Goal: Transaction & Acquisition: Purchase product/service

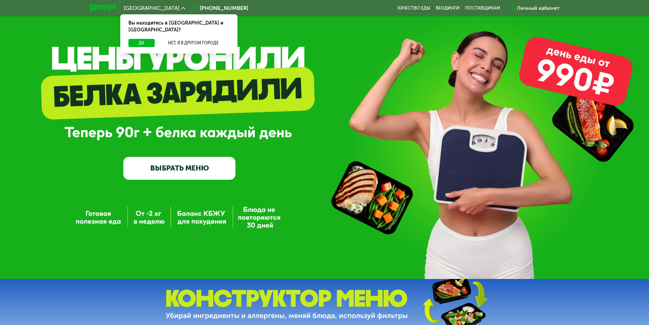
scroll to position [68, 0]
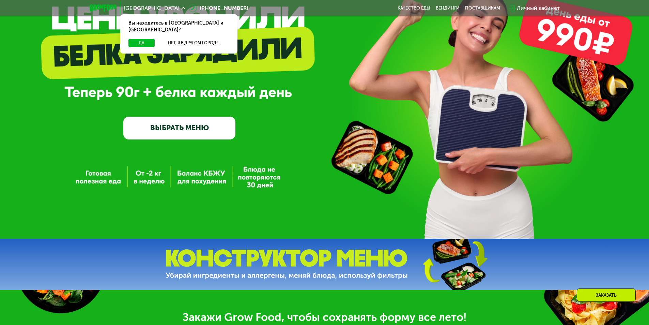
click at [183, 120] on link "ВЫБРАТЬ МЕНЮ" at bounding box center [179, 127] width 112 height 22
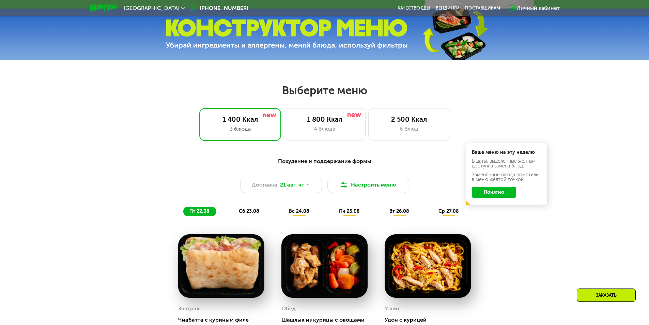
scroll to position [341, 0]
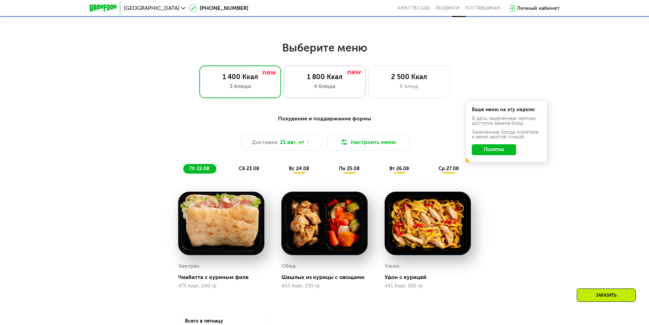
click at [314, 80] on div "1 800 Ккал" at bounding box center [324, 77] width 67 height 8
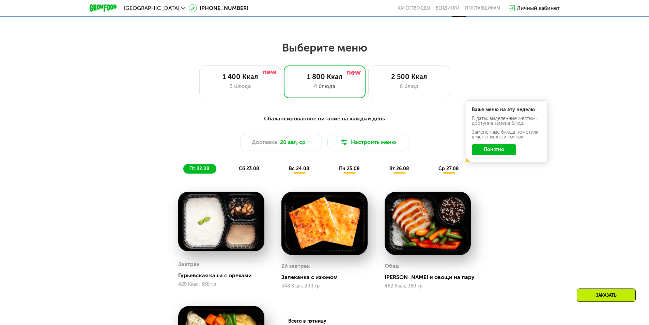
click at [506, 153] on button "Понятно" at bounding box center [494, 149] width 44 height 11
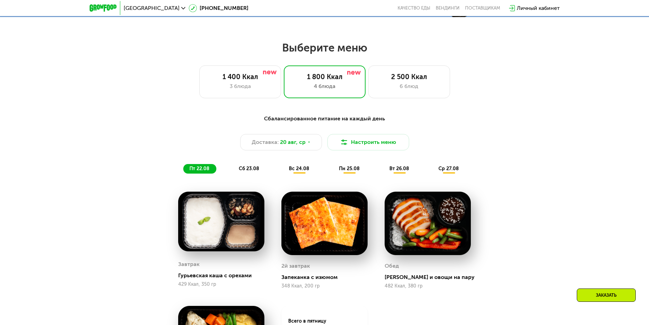
click at [304, 171] on span "вс 24.08" at bounding box center [299, 169] width 20 height 6
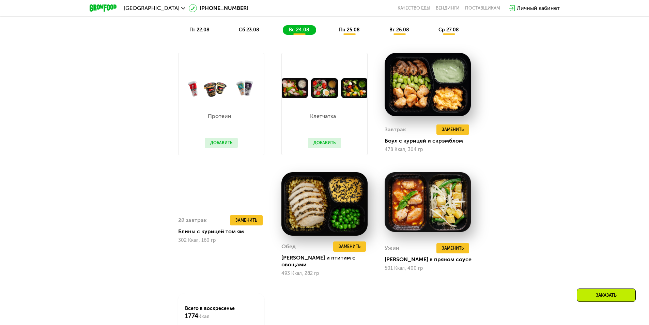
scroll to position [409, 0]
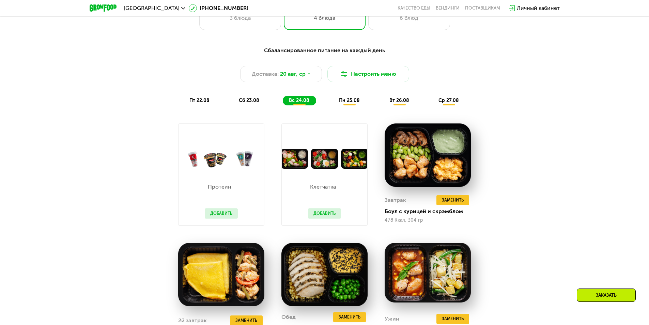
click at [233, 99] on div "пт 22.08" at bounding box center [249, 101] width 33 height 10
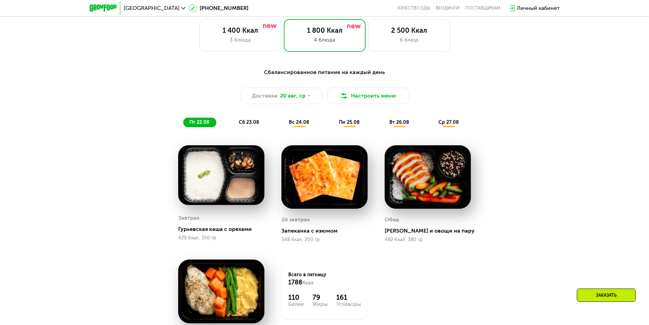
scroll to position [375, 0]
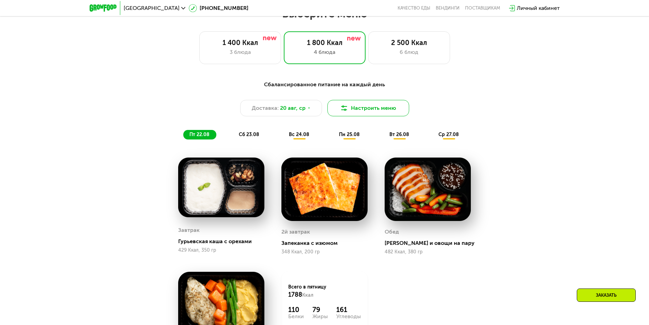
click at [352, 110] on button "Настроить меню" at bounding box center [368, 108] width 82 height 16
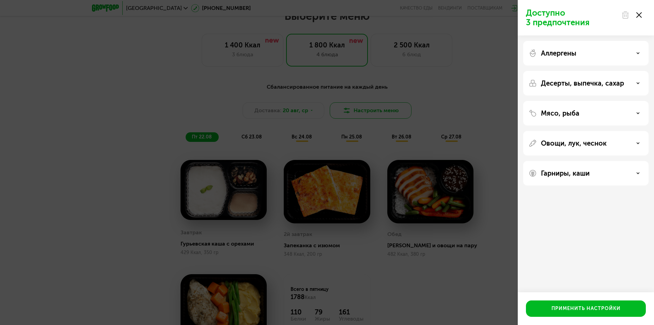
click at [352, 110] on div "Доступно 3 предпочтения Аллергены Десерты, выпечка, сахар Мясо, рыба Овощи, лук…" at bounding box center [327, 162] width 654 height 325
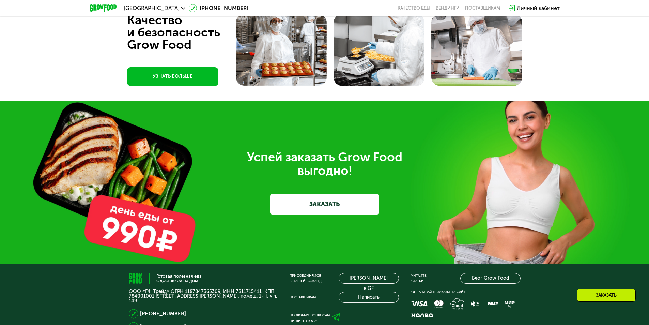
scroll to position [2145, 0]
